Goal: Use online tool/utility: Use online tool/utility

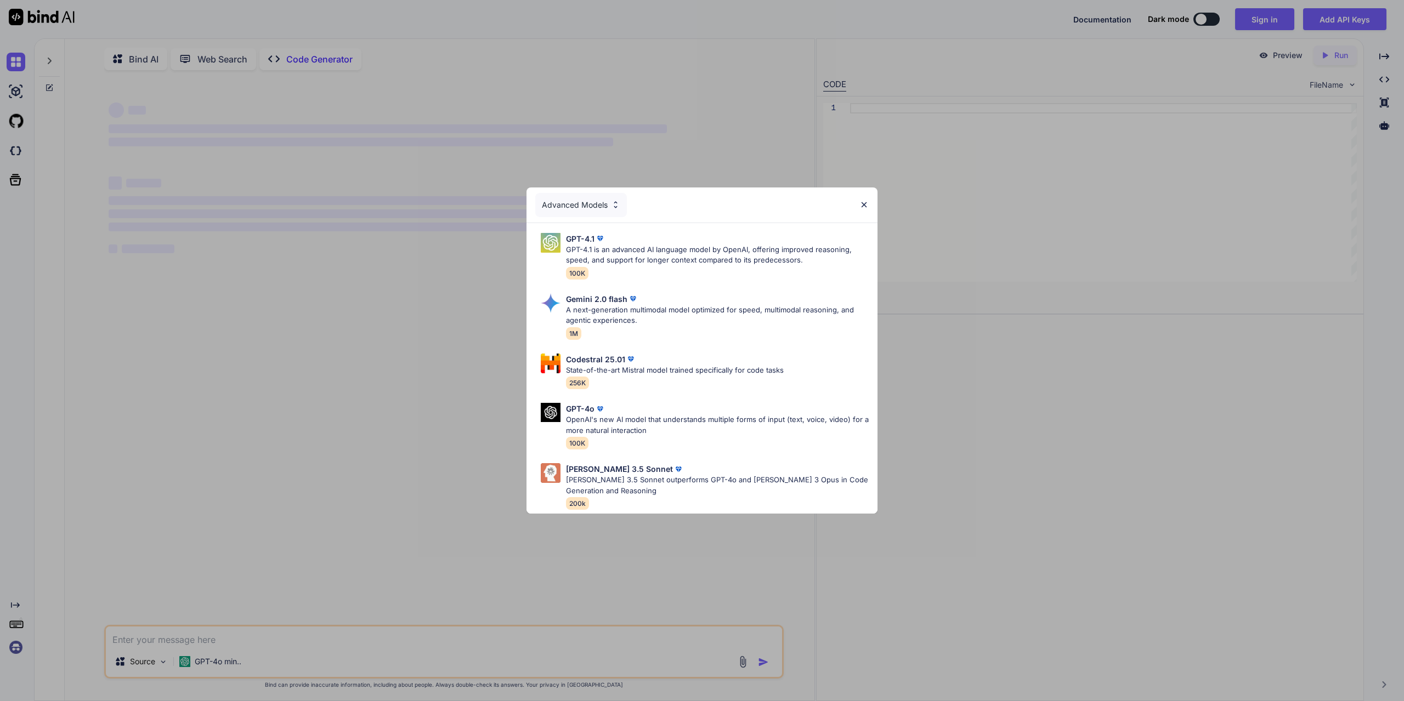
scroll to position [4, 0]
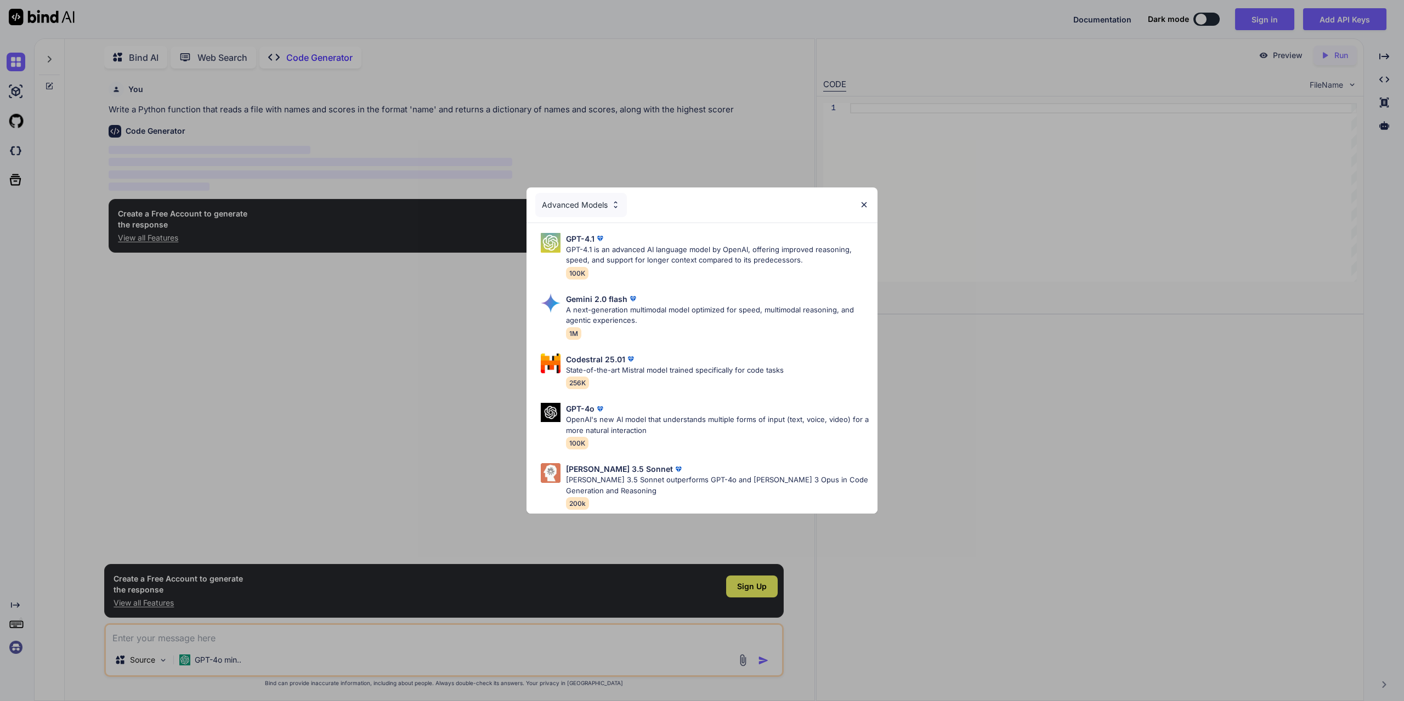
click at [864, 200] on img at bounding box center [863, 204] width 9 height 9
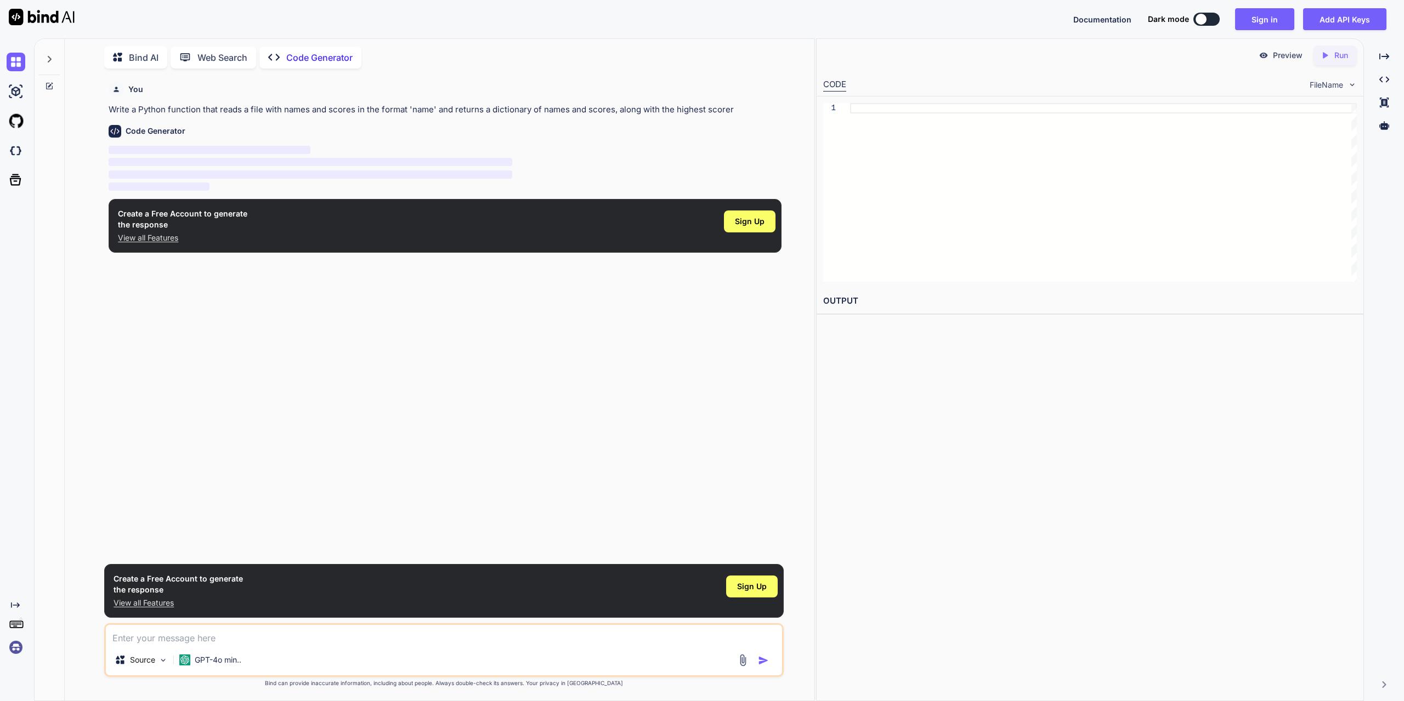
type textarea "x"
click at [638, 112] on p "Write a Python function that reads a file with names and scores in the format '…" at bounding box center [445, 110] width 673 height 13
copy p "Write a Python function that reads a file with names and scores in the format '…"
